Goal: Find specific page/section: Find specific page/section

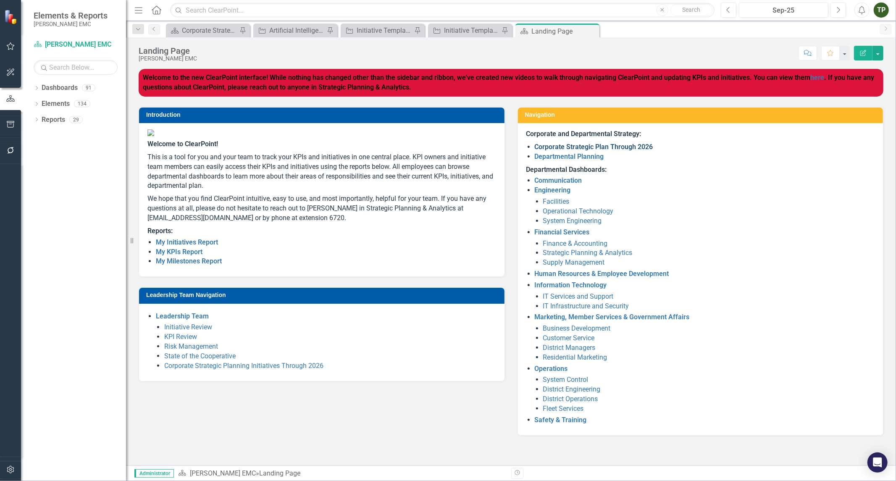
click at [571, 148] on link "Corporate Strategic Plan Through 2026" at bounding box center [594, 147] width 118 height 8
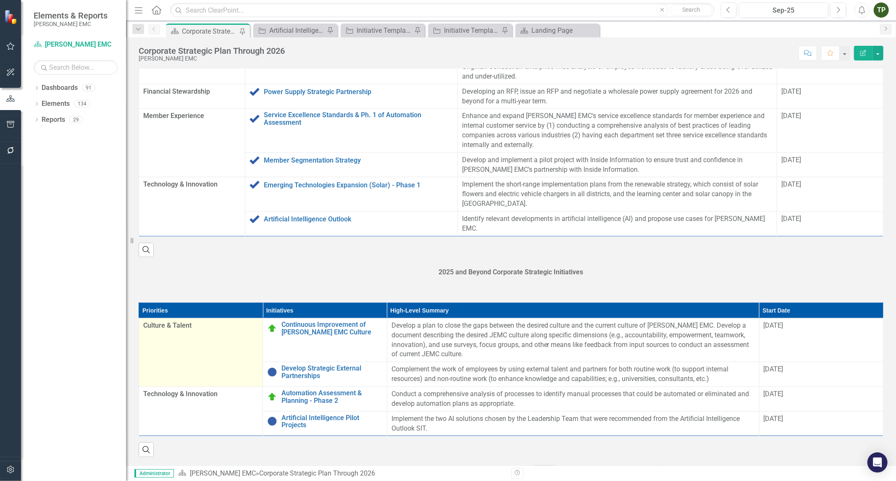
scroll to position [827, 0]
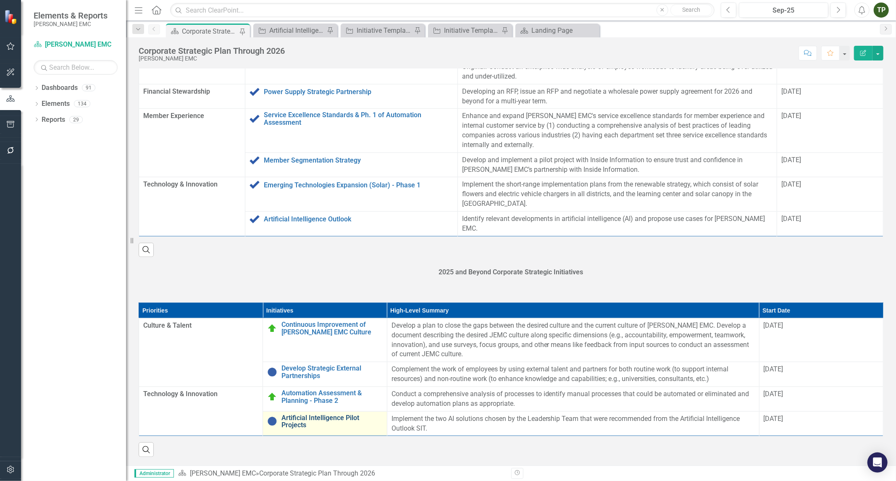
click at [299, 415] on link "Artificial Intelligence Pilot Projects" at bounding box center [331, 421] width 101 height 15
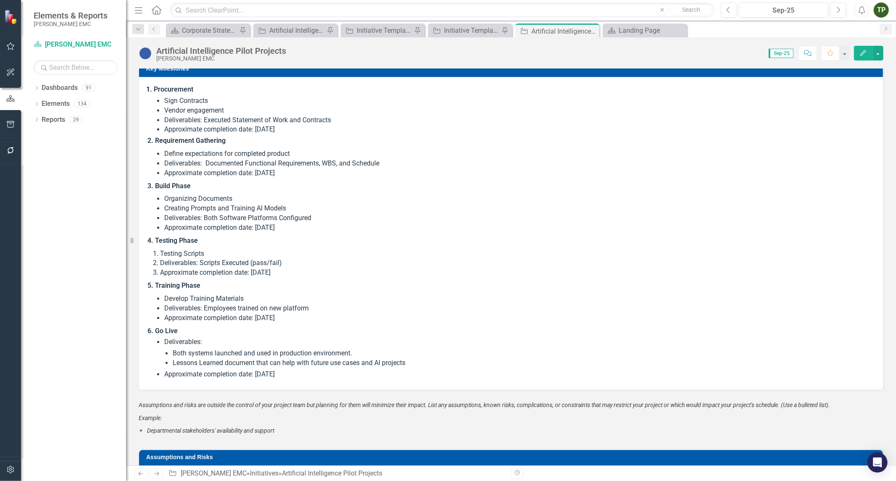
scroll to position [1400, 0]
